Goal: Navigation & Orientation: Find specific page/section

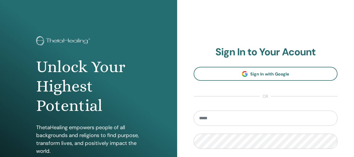
scroll to position [5, 0]
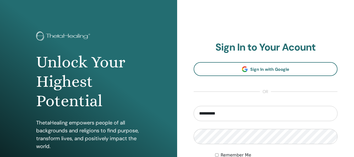
type input "**********"
click at [182, 124] on div "**********" at bounding box center [265, 121] width 177 height 252
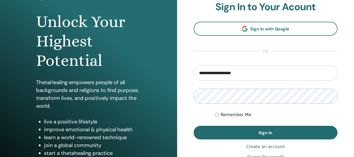
scroll to position [48, 0]
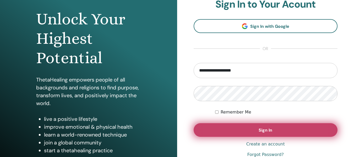
click at [256, 129] on button "Sign In" at bounding box center [266, 130] width 144 height 14
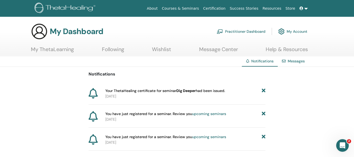
click at [289, 29] on link "My Account" at bounding box center [293, 32] width 29 height 12
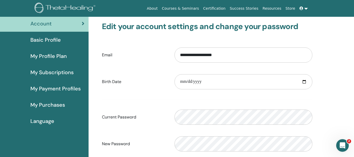
scroll to position [54, 0]
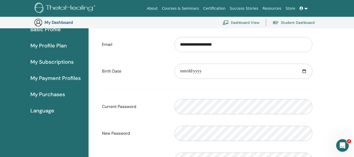
click at [336, 65] on div "**********" at bounding box center [222, 129] width 266 height 248
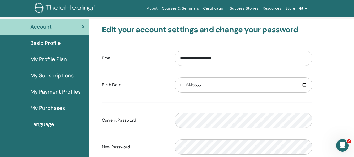
scroll to position [31, 0]
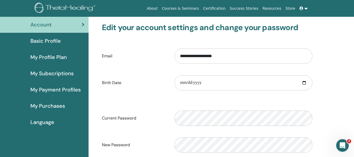
click at [50, 39] on span "Basic Profile" at bounding box center [45, 41] width 30 height 8
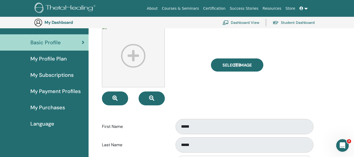
scroll to position [39, 0]
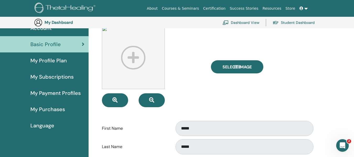
click at [55, 56] on link "My Profile Plan" at bounding box center [44, 60] width 89 height 16
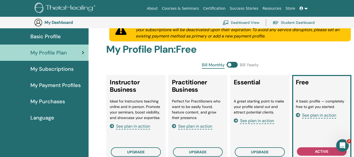
scroll to position [43, 0]
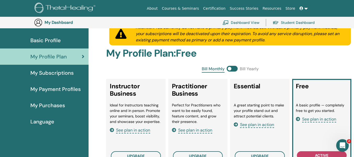
click at [51, 72] on span "My Subscriptions" at bounding box center [51, 73] width 43 height 8
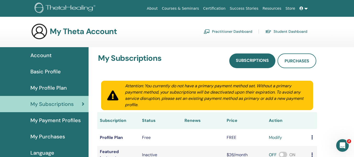
click at [45, 53] on span "Account" at bounding box center [40, 55] width 21 height 8
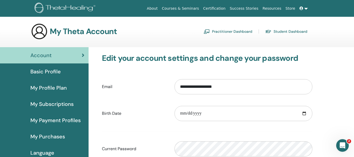
click at [235, 30] on link "Practitioner Dashboard" at bounding box center [228, 31] width 49 height 8
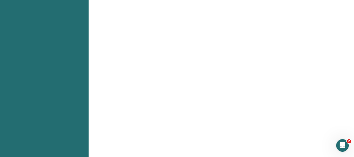
scroll to position [19, 0]
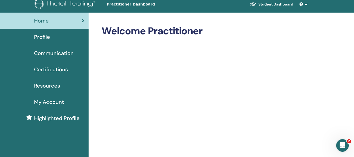
scroll to position [0, 0]
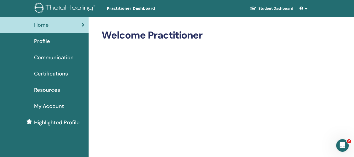
click at [277, 6] on link "Student Dashboard" at bounding box center [272, 9] width 52 height 10
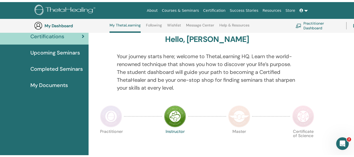
scroll to position [21, 0]
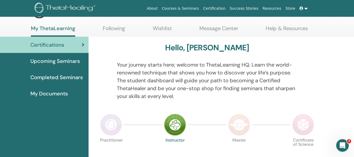
click at [51, 93] on span "My Documents" at bounding box center [49, 94] width 38 height 8
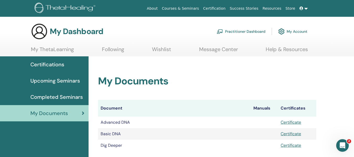
click at [60, 80] on span "Upcoming Seminars" at bounding box center [55, 81] width 50 height 8
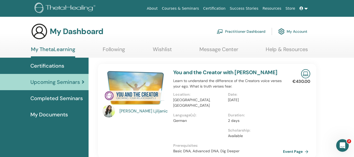
click at [40, 100] on span "Completed Seminars" at bounding box center [56, 98] width 52 height 8
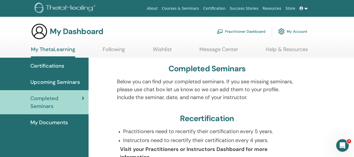
click at [54, 64] on span "Certifications" at bounding box center [47, 66] width 34 height 8
